Goal: Task Accomplishment & Management: Manage account settings

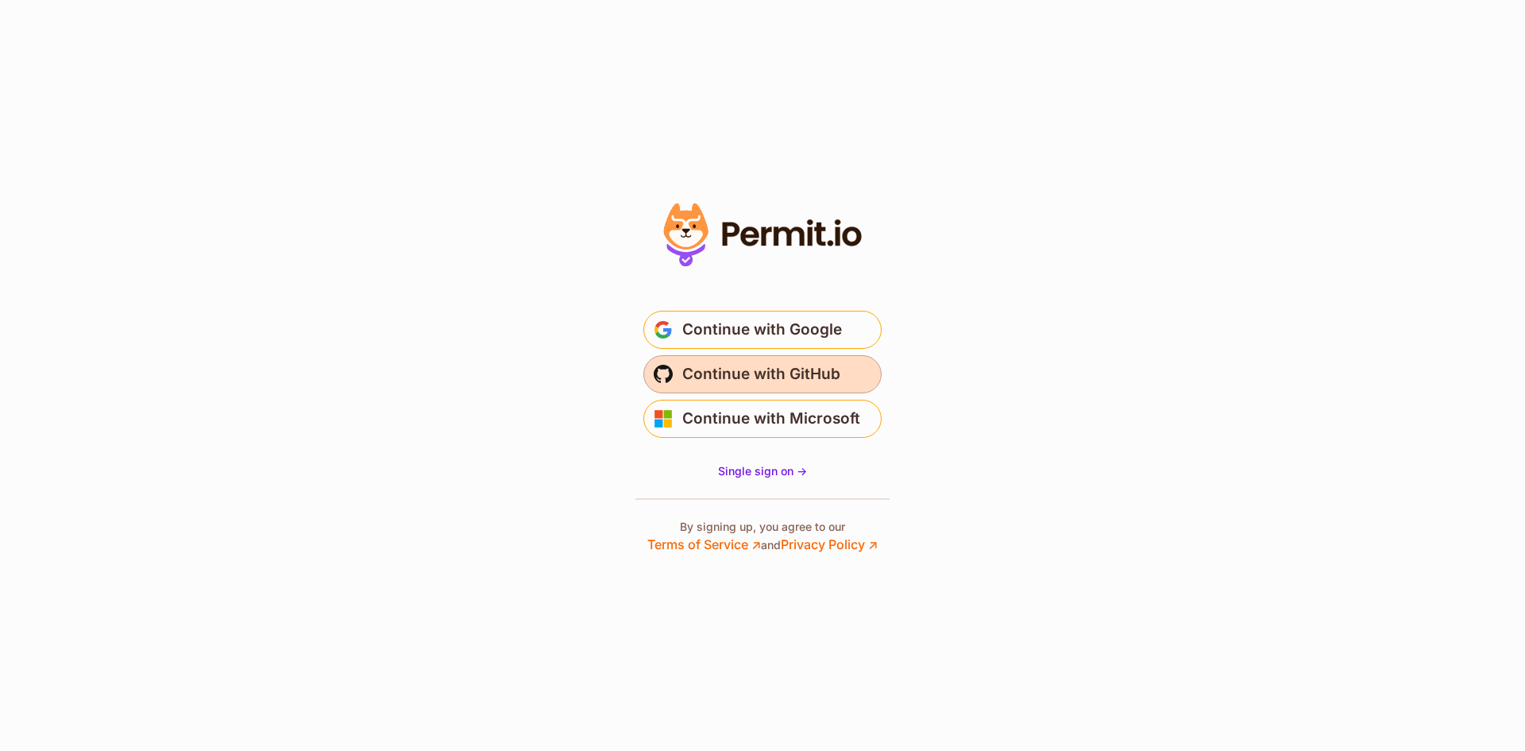
click at [787, 375] on span "Continue with GitHub" at bounding box center [761, 373] width 158 height 25
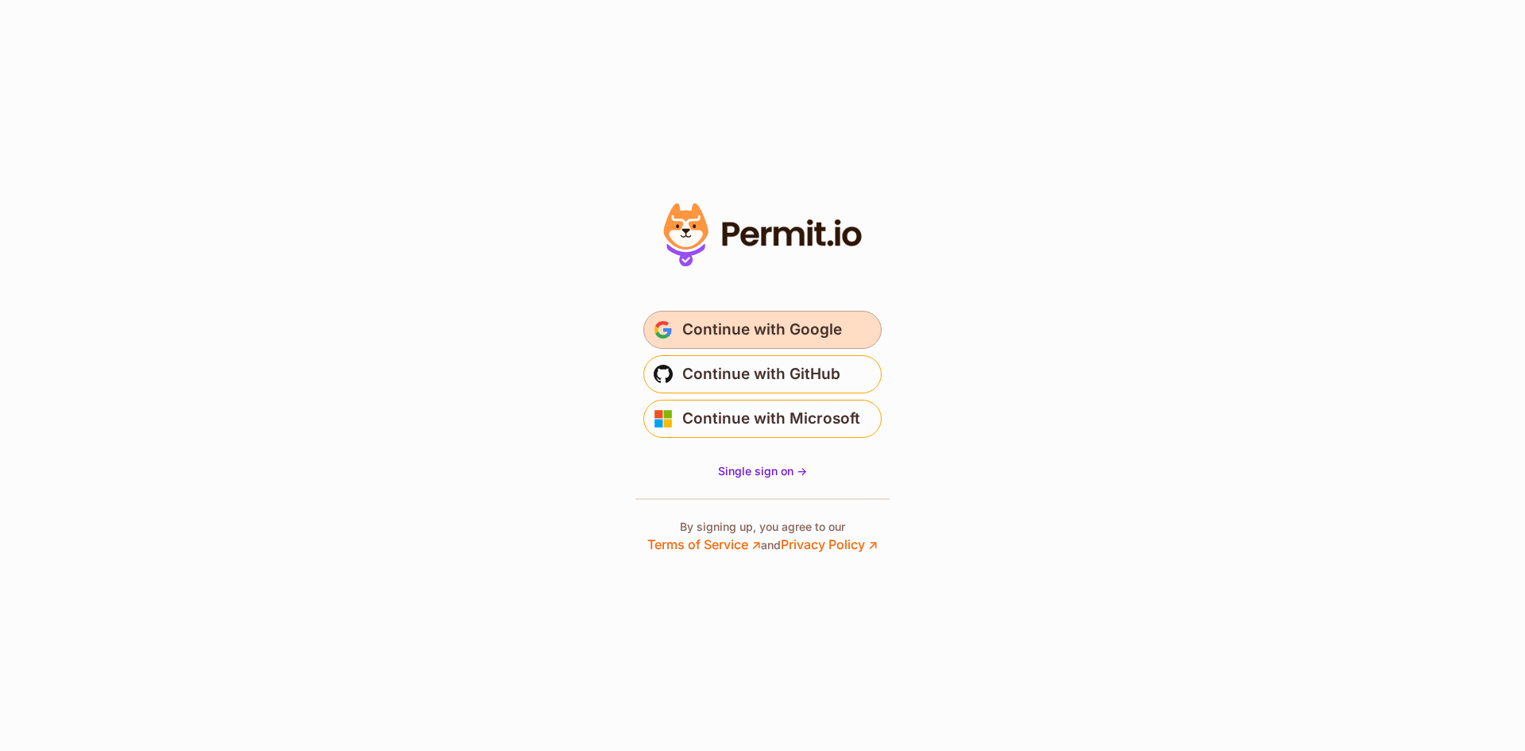
click at [848, 332] on button "Continue with Google" at bounding box center [762, 330] width 238 height 38
click at [854, 327] on button "Continue with Google" at bounding box center [762, 330] width 238 height 38
click at [854, 325] on button "Continue with Google" at bounding box center [762, 330] width 238 height 38
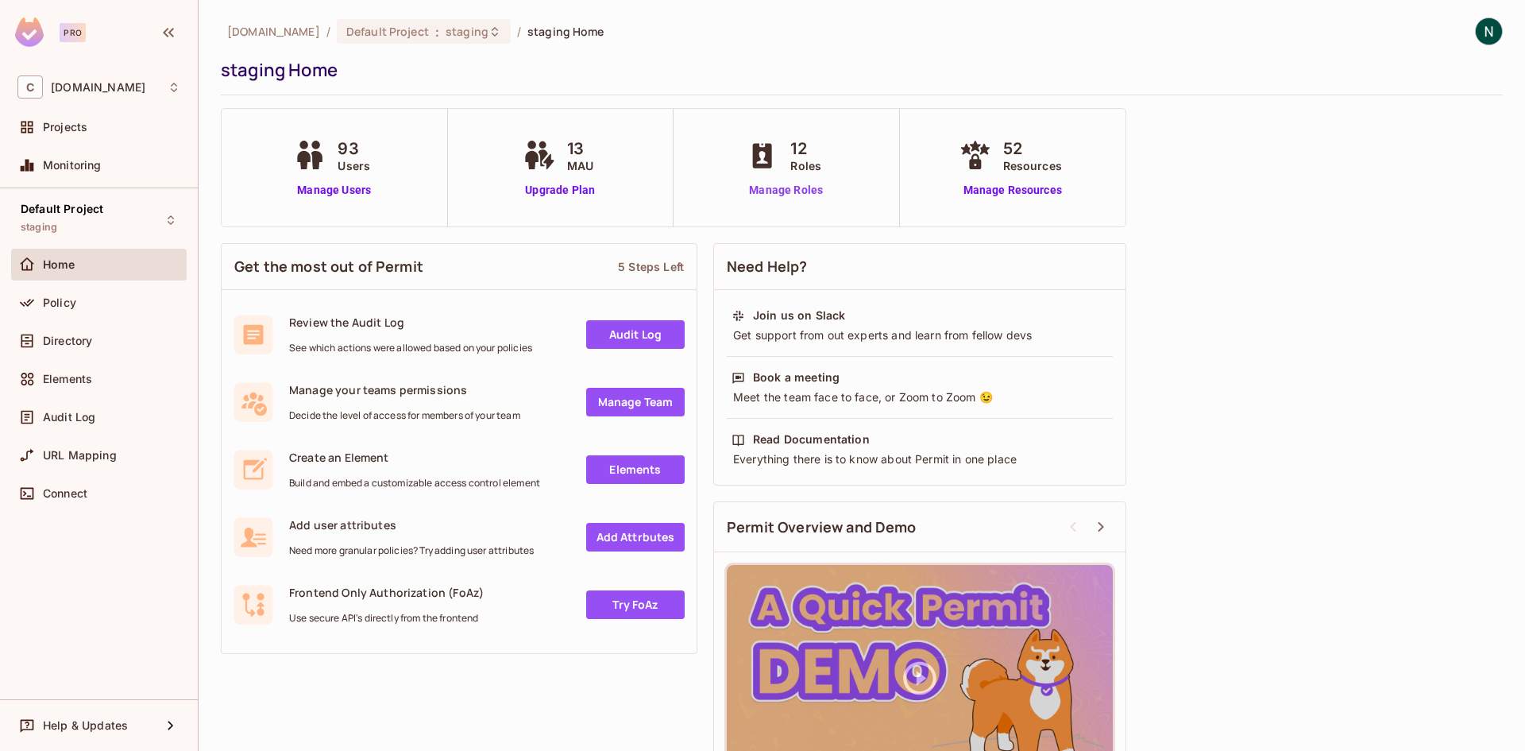
click at [810, 182] on link "Manage Roles" at bounding box center [786, 190] width 87 height 17
click at [367, 187] on link "Manage Users" at bounding box center [334, 190] width 88 height 17
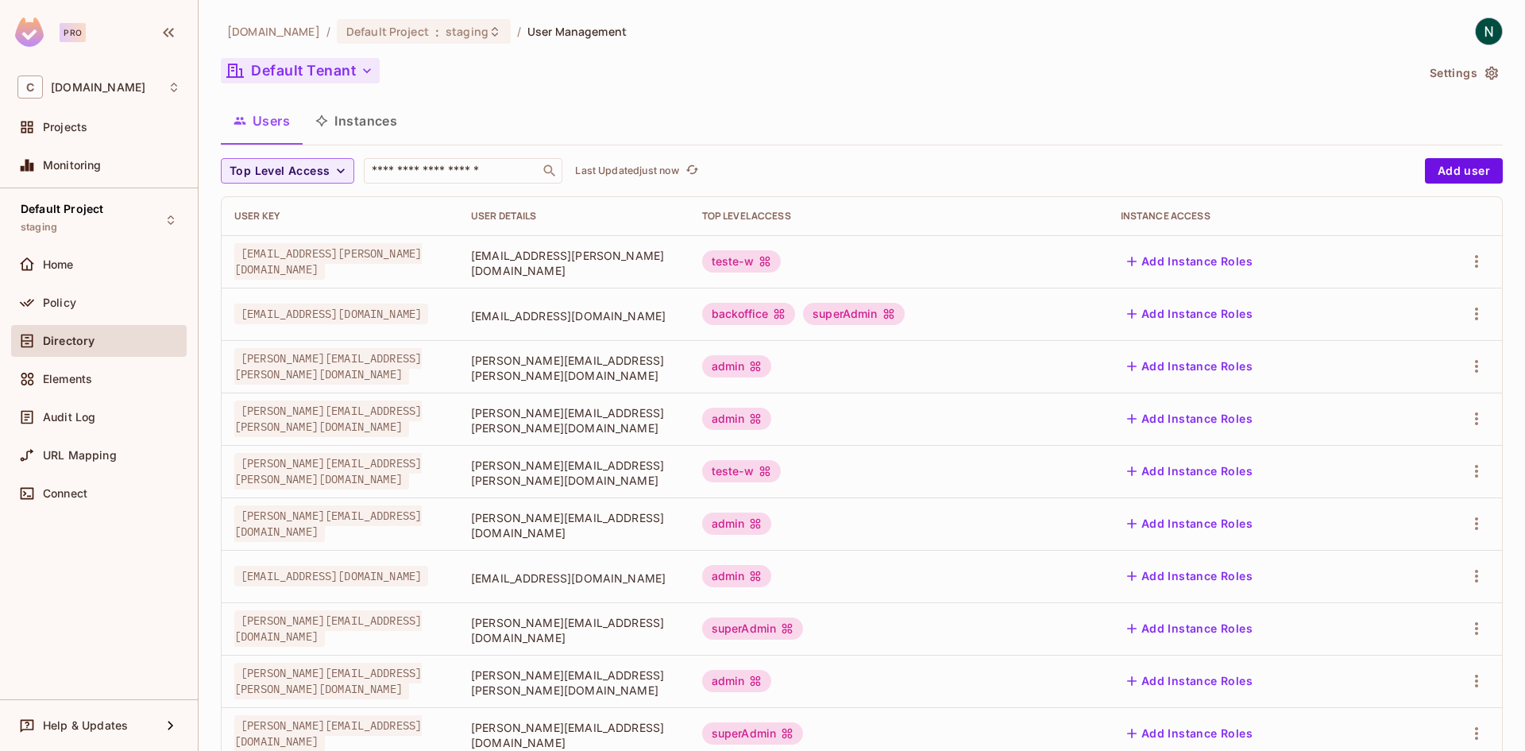
click at [325, 75] on button "Default Tenant" at bounding box center [300, 70] width 159 height 25
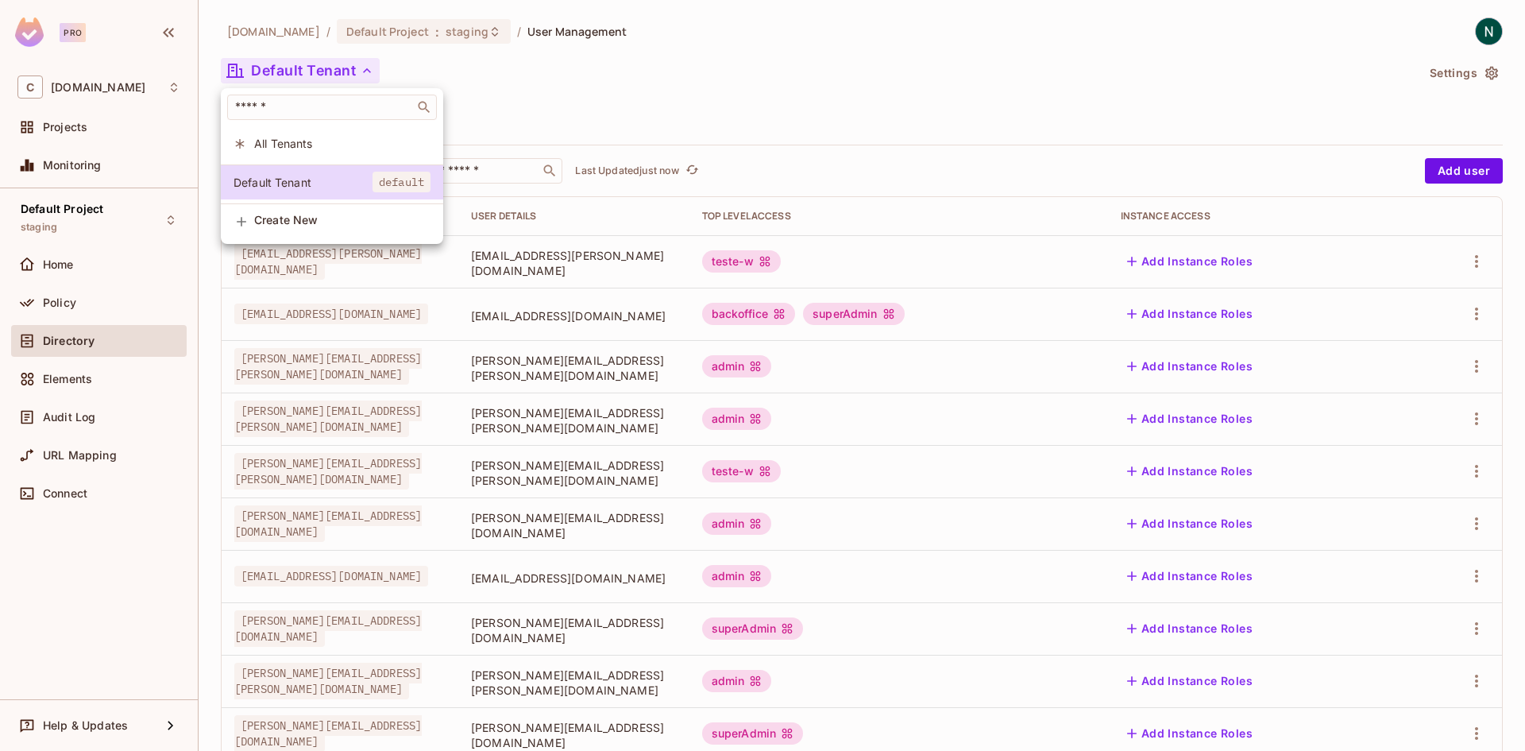
click at [325, 75] on div at bounding box center [762, 375] width 1525 height 751
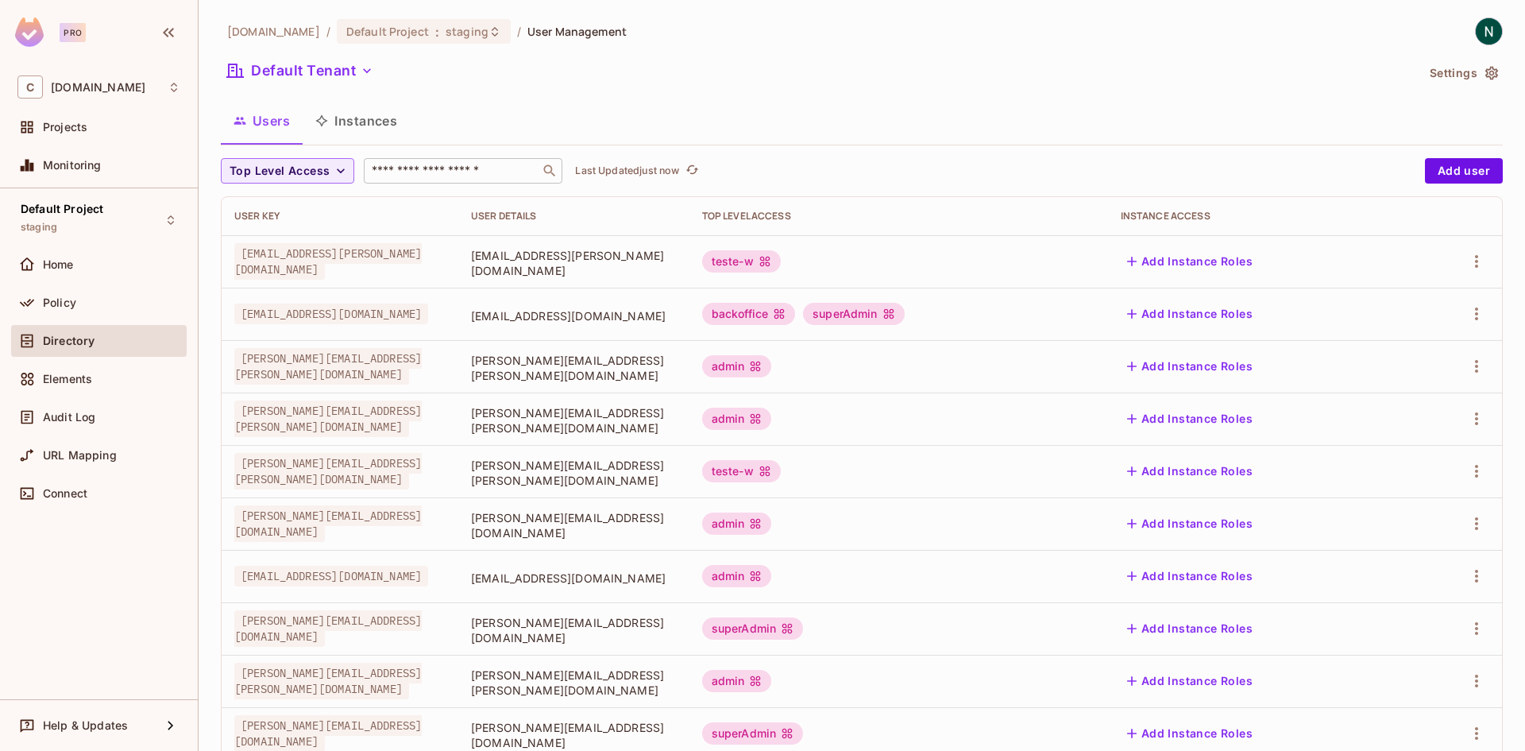
click at [498, 168] on input "text" at bounding box center [452, 171] width 167 height 16
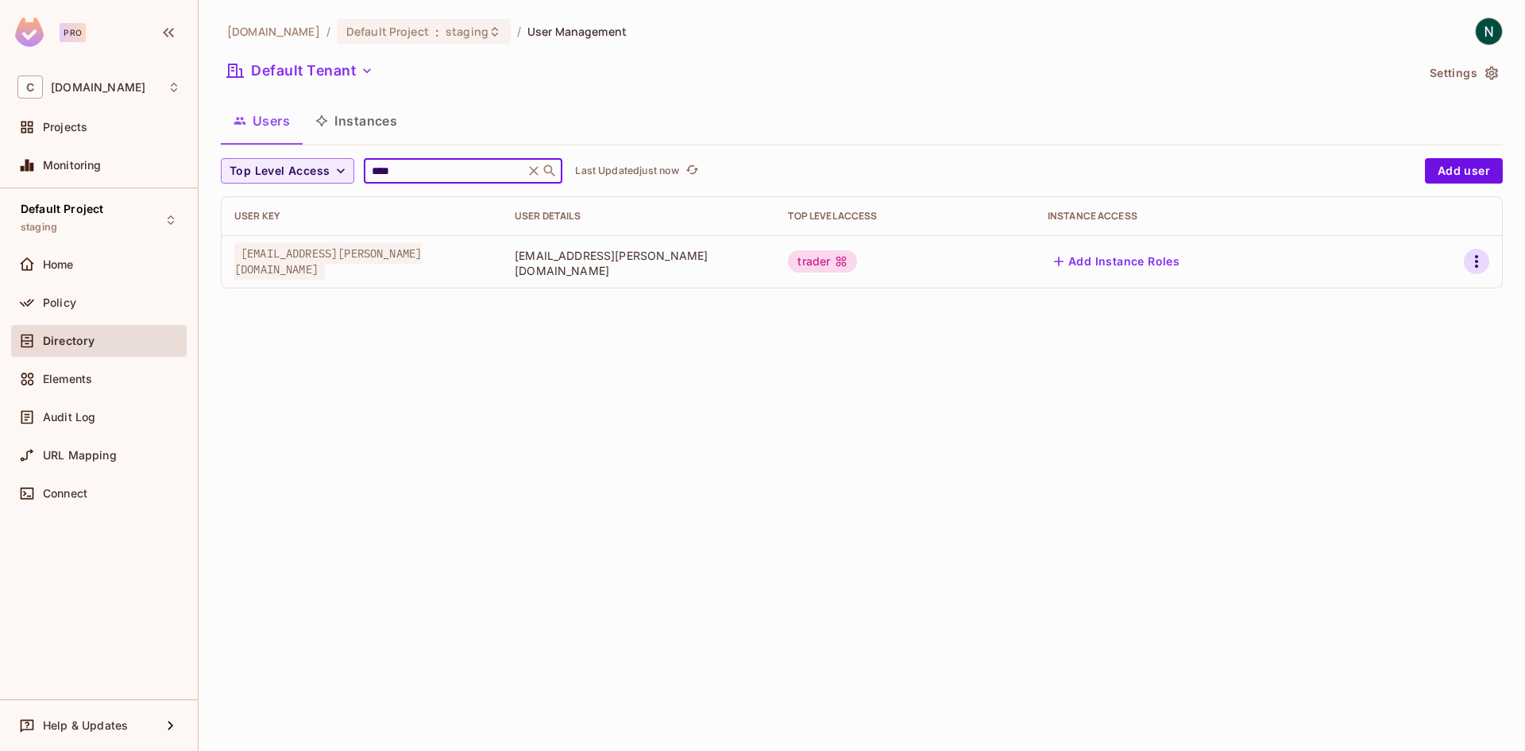
type input "****"
click at [1474, 267] on icon "button" at bounding box center [1476, 261] width 19 height 19
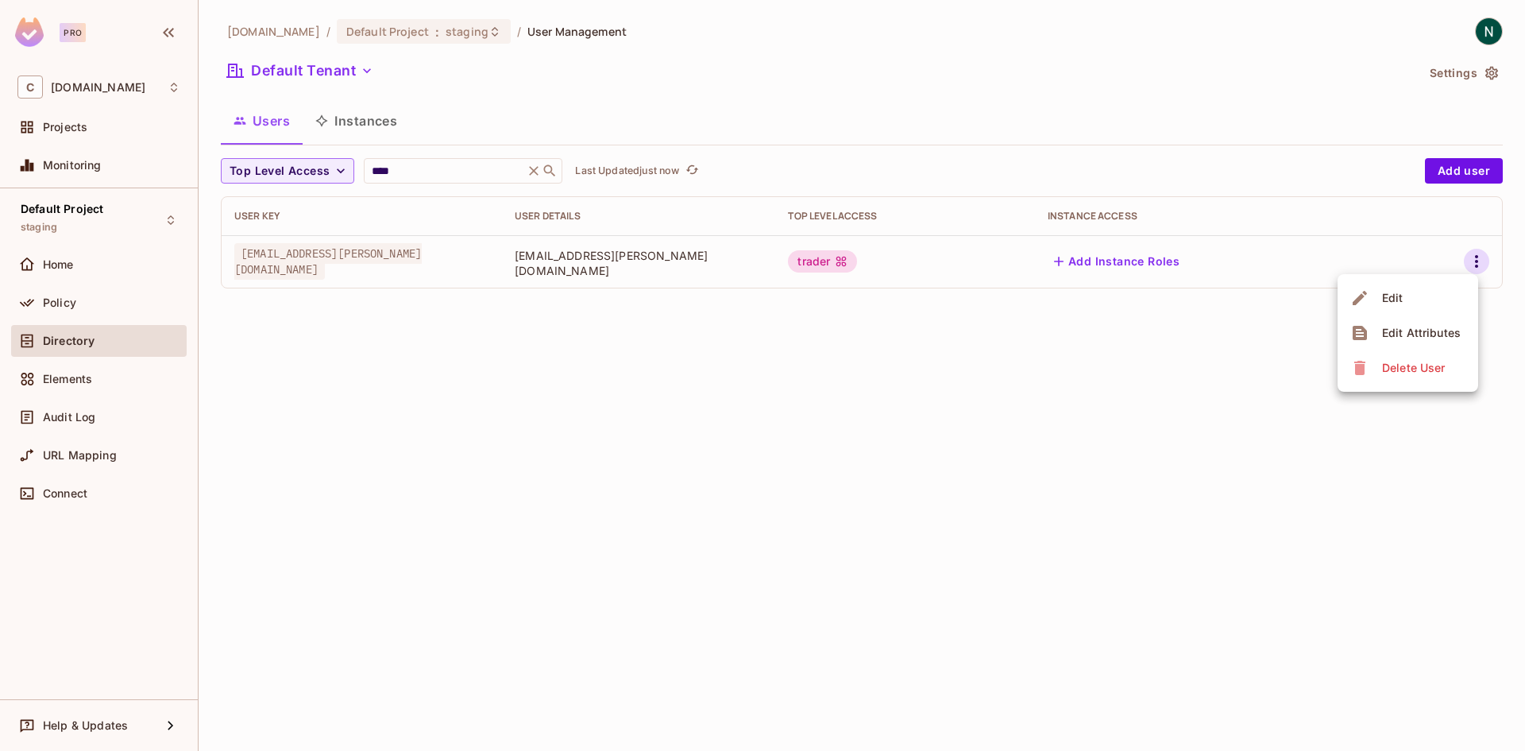
click at [1451, 300] on li "Edit" at bounding box center [1408, 297] width 141 height 35
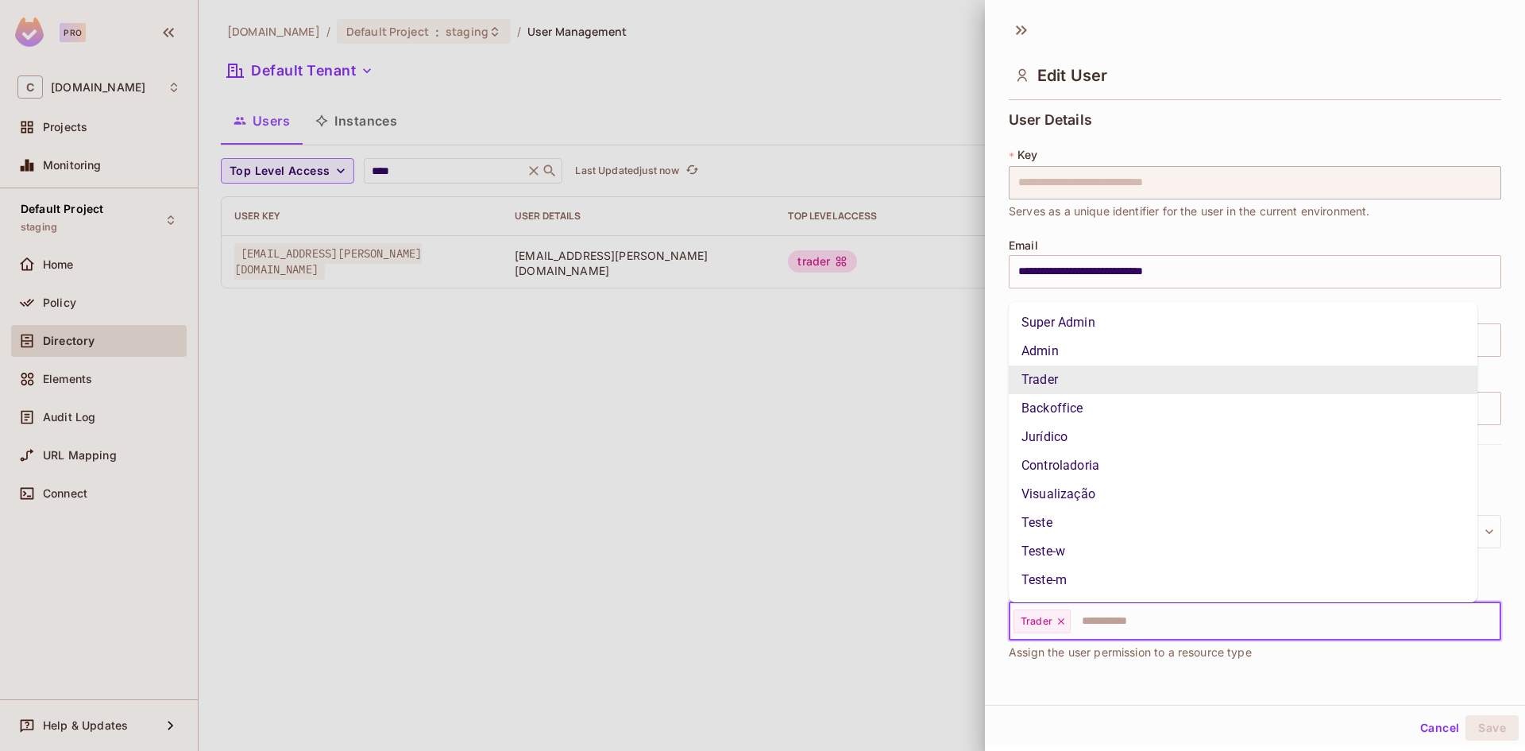
click at [1096, 622] on input "text" at bounding box center [1271, 621] width 398 height 32
click at [1119, 330] on li "Super Admin" at bounding box center [1243, 322] width 469 height 29
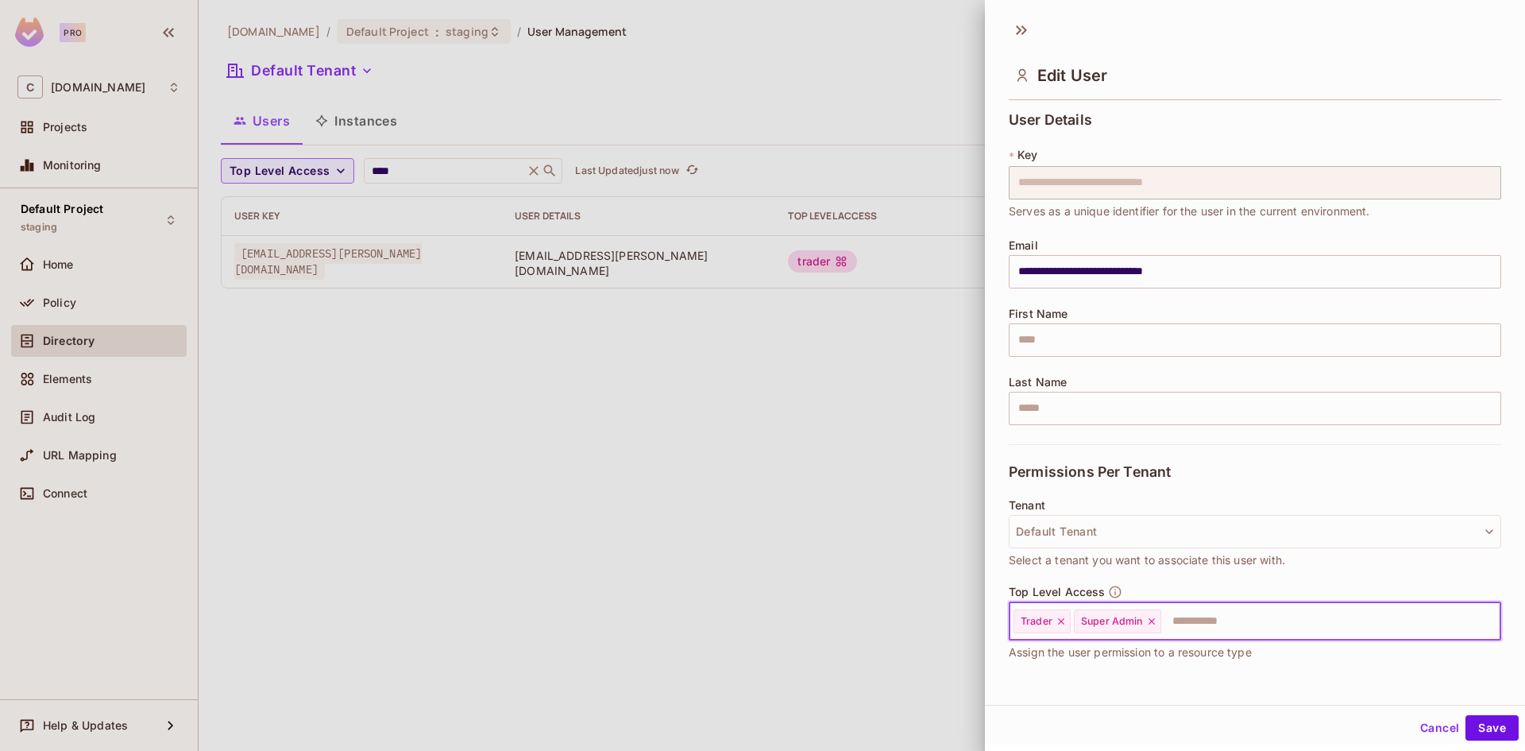
click at [1057, 624] on icon at bounding box center [1061, 621] width 11 height 11
click at [1483, 728] on button "Save" at bounding box center [1492, 727] width 53 height 25
